Goal: Transaction & Acquisition: Subscribe to service/newsletter

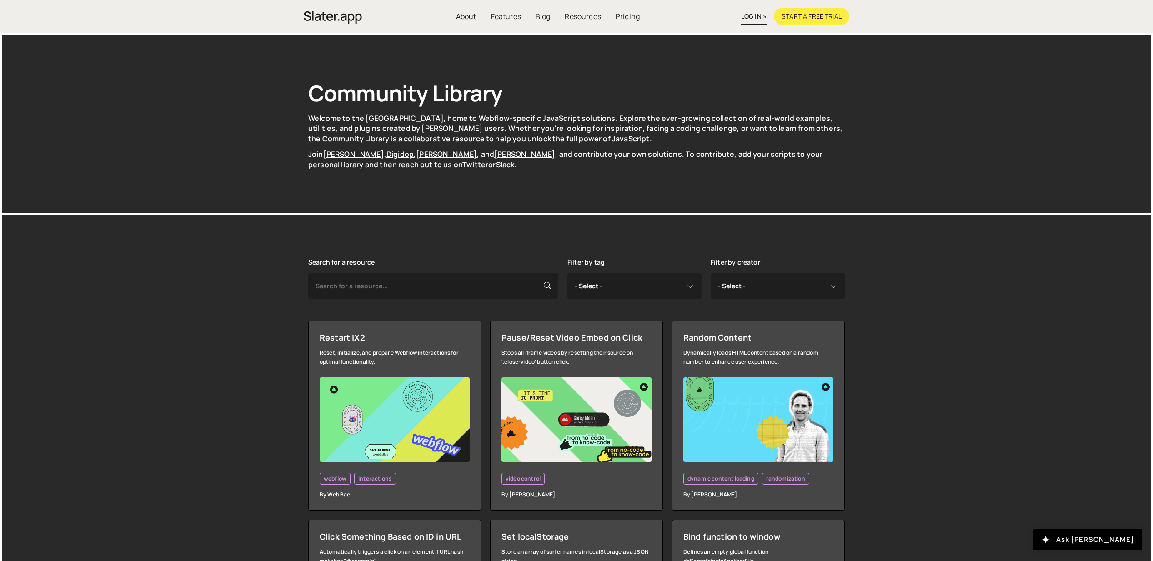
click at [802, 19] on link "Start a free trial" at bounding box center [811, 16] width 75 height 17
click at [233, 93] on div "Community Library Welcome to the [GEOGRAPHIC_DATA], home to Webflow-specific Ja…" at bounding box center [576, 124] width 1149 height 179
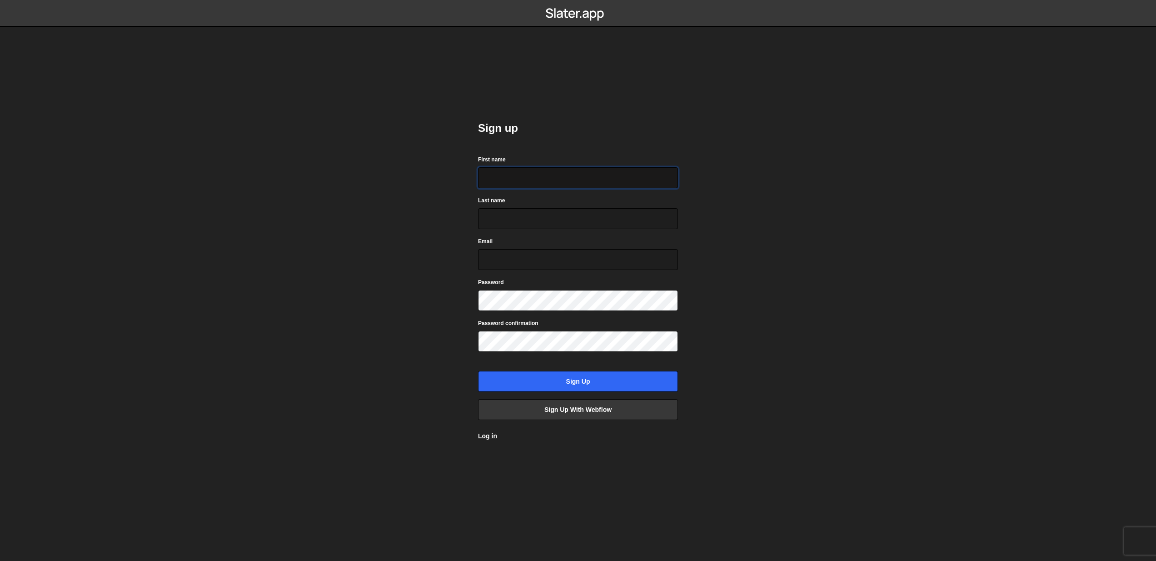
click at [485, 176] on input "First name" at bounding box center [578, 177] width 200 height 21
drag, startPoint x: 464, startPoint y: 125, endPoint x: 468, endPoint y: 122, distance: 4.7
click at [464, 125] on body "Sign up First name Last name Email Password Password confirmation Sign up Sign …" at bounding box center [578, 280] width 1156 height 561
